Goal: Find specific page/section: Find specific page/section

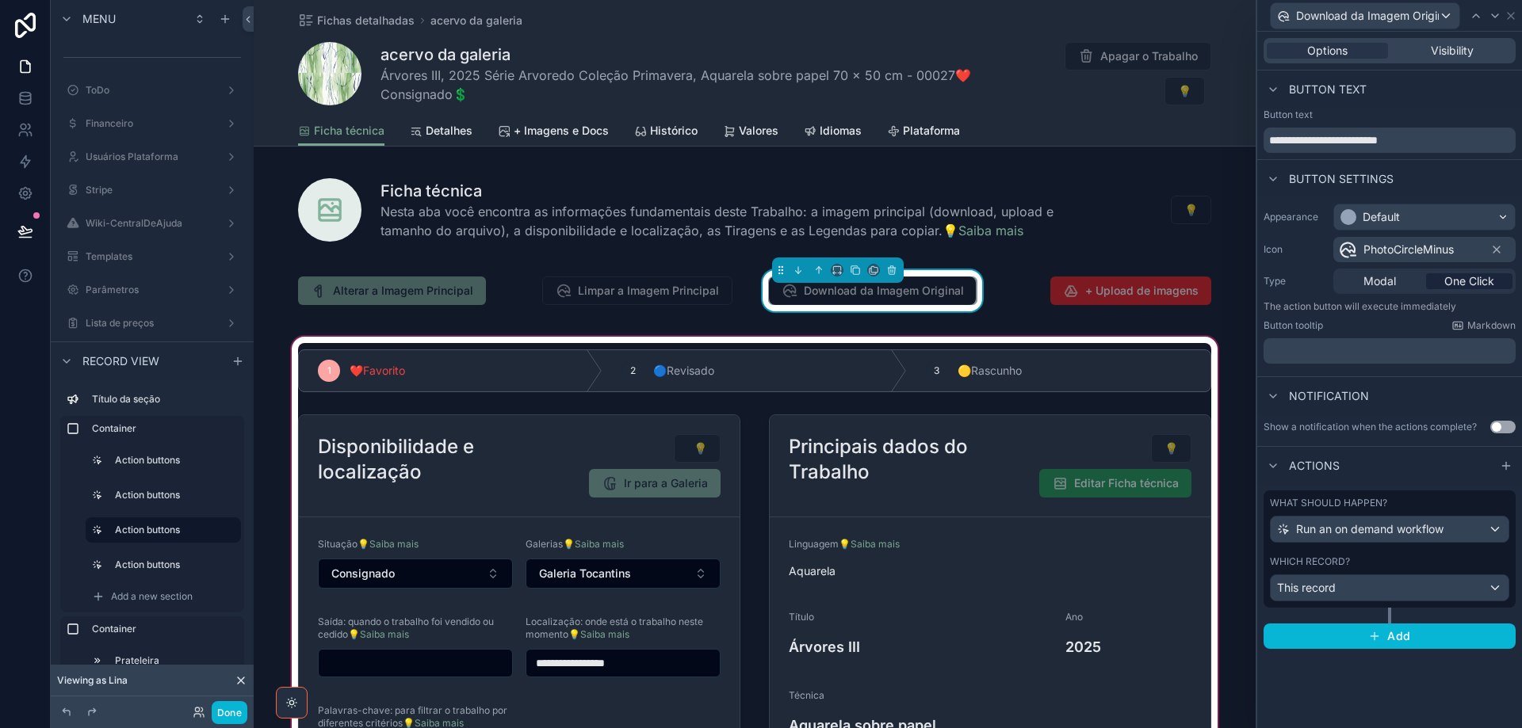
scroll to position [159, 0]
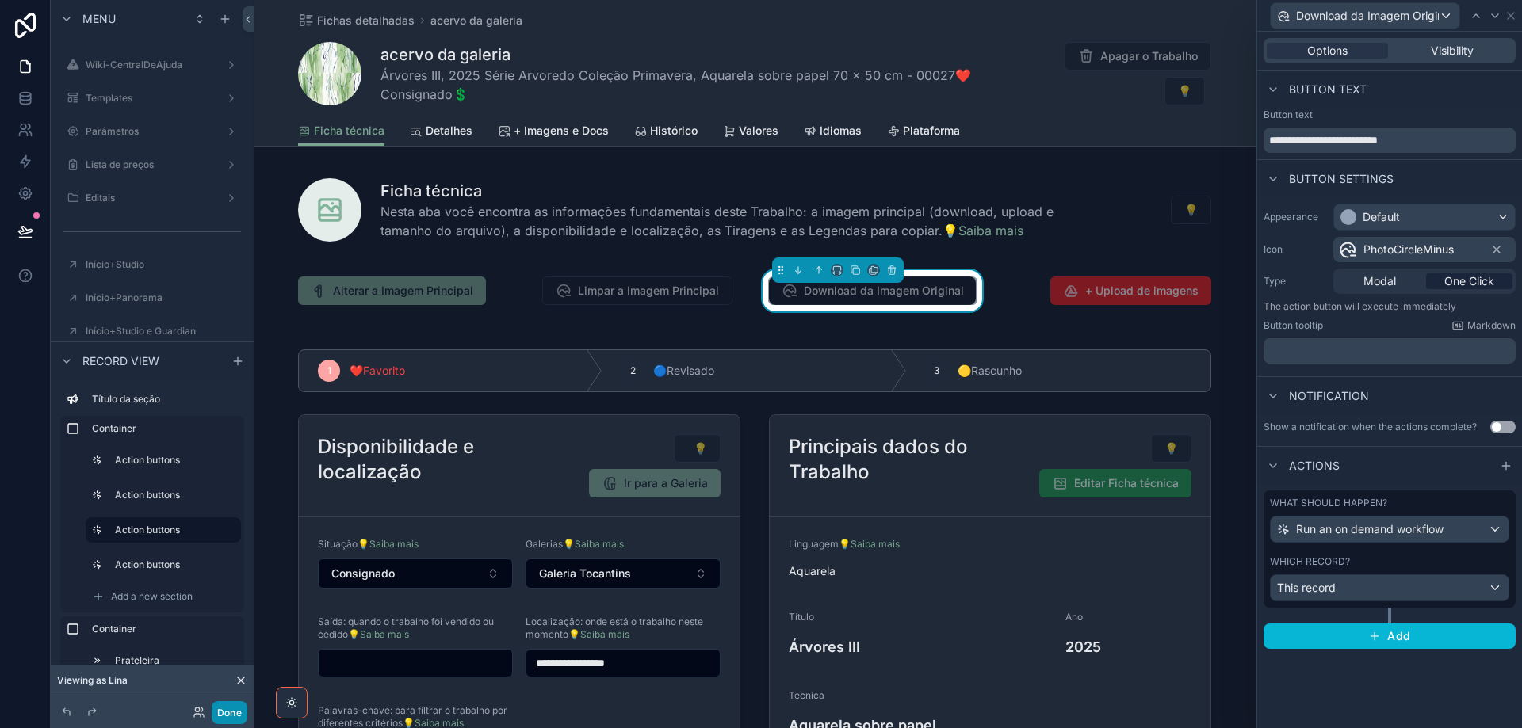
click at [233, 715] on button "Done" at bounding box center [230, 713] width 36 height 23
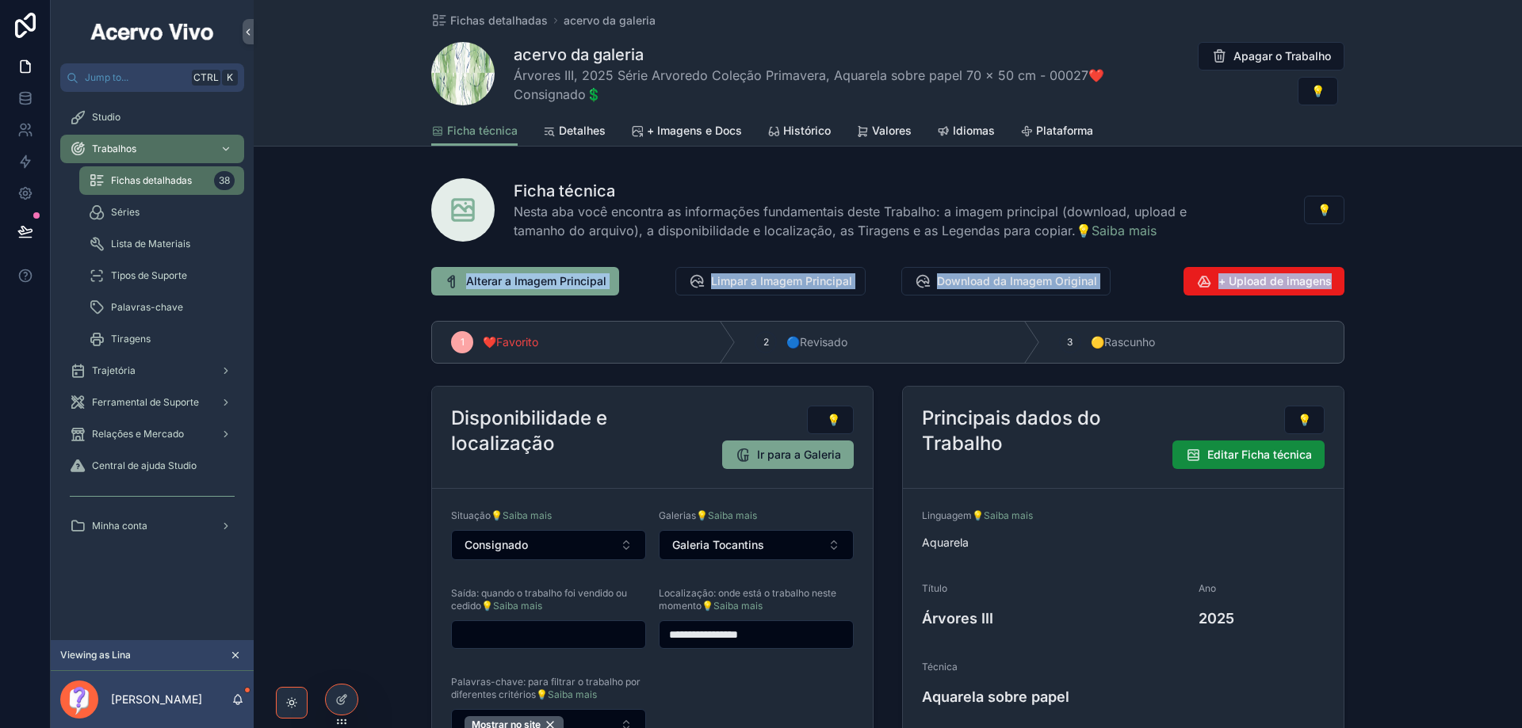
drag, startPoint x: 389, startPoint y: 267, endPoint x: 1358, endPoint y: 273, distance: 968.7
copy div "Alterar a Imagem Principal Limpar a Imagem Principal Download da Imagem Origina…"
